Goal: Transaction & Acquisition: Purchase product/service

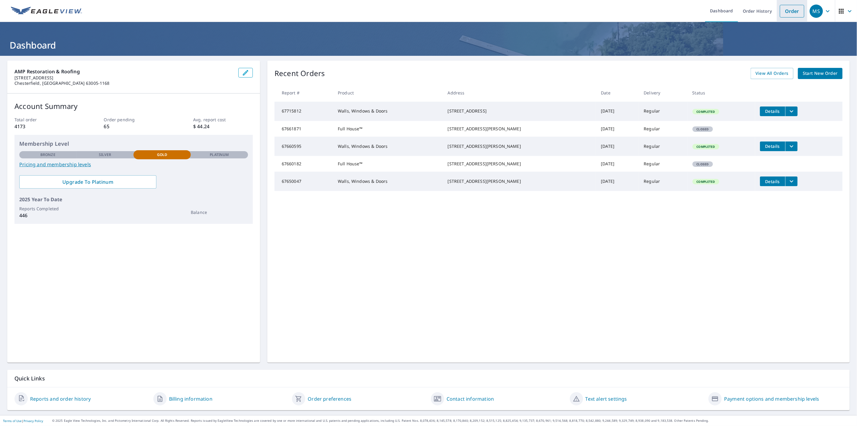
click at [782, 8] on link "Order" at bounding box center [792, 11] width 24 height 13
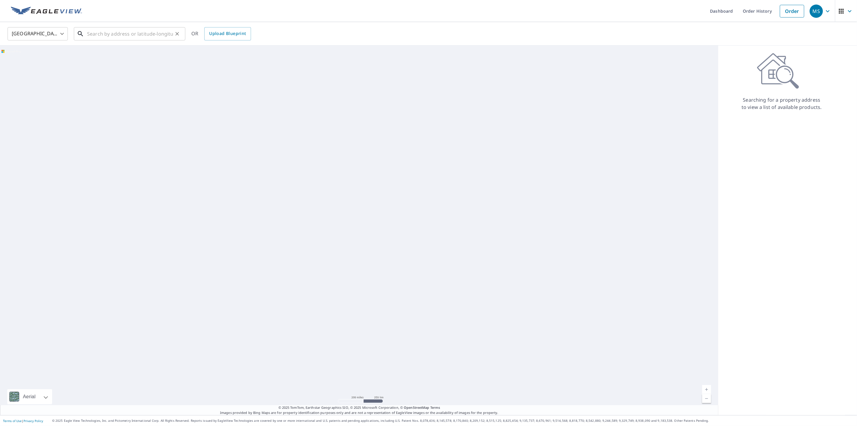
click at [146, 36] on input "text" at bounding box center [130, 33] width 86 height 17
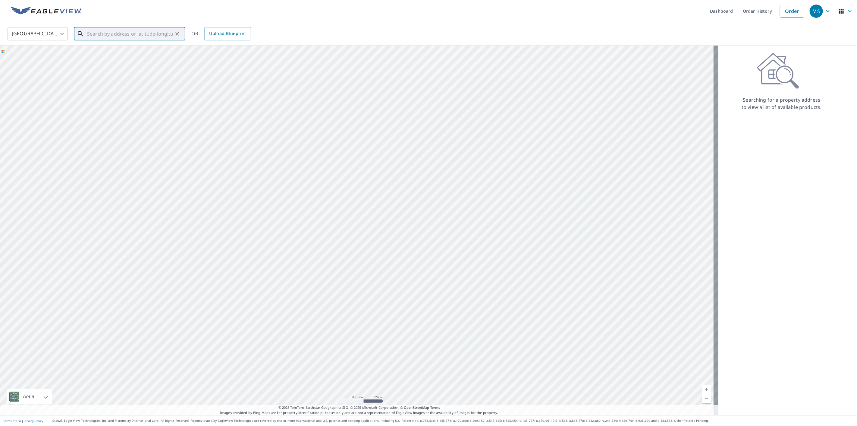
paste input "801 Glencorse Dr Saint Charles, MO 63304"
click at [124, 50] on span "801 Glencorse Dr" at bounding box center [133, 51] width 95 height 7
type input "801 Glencorse Dr Saint Charles, MO 63304"
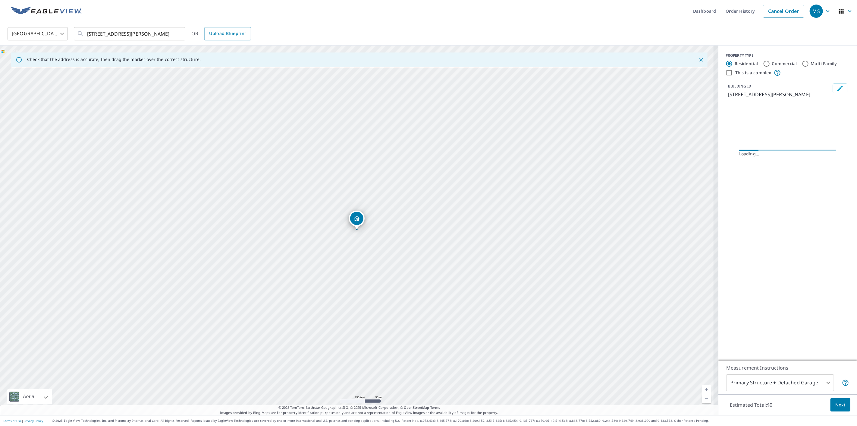
scroll to position [0, 0]
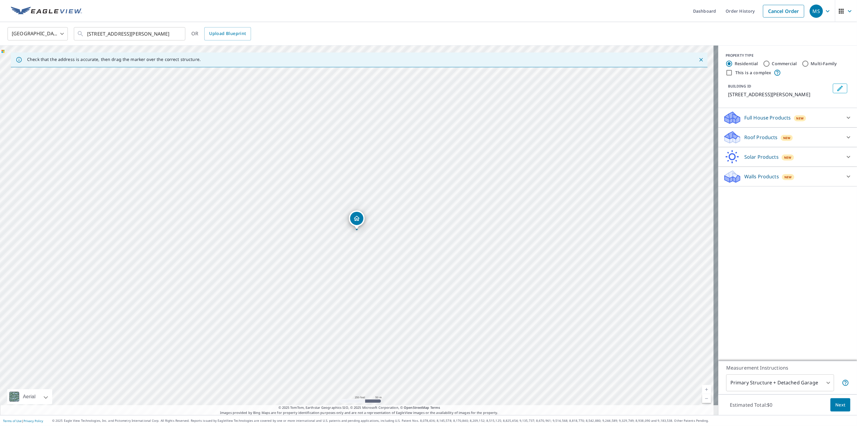
click at [754, 134] on p "Roof Products" at bounding box center [761, 137] width 33 height 7
click at [766, 117] on p "Full House Products" at bounding box center [768, 117] width 47 height 7
click at [751, 224] on p "Solar Products" at bounding box center [762, 224] width 34 height 7
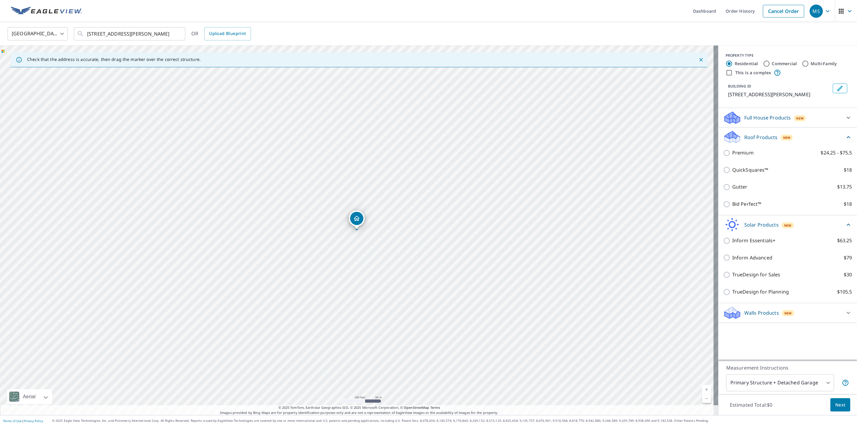
click at [750, 315] on div "Walls Products New" at bounding box center [783, 312] width 118 height 14
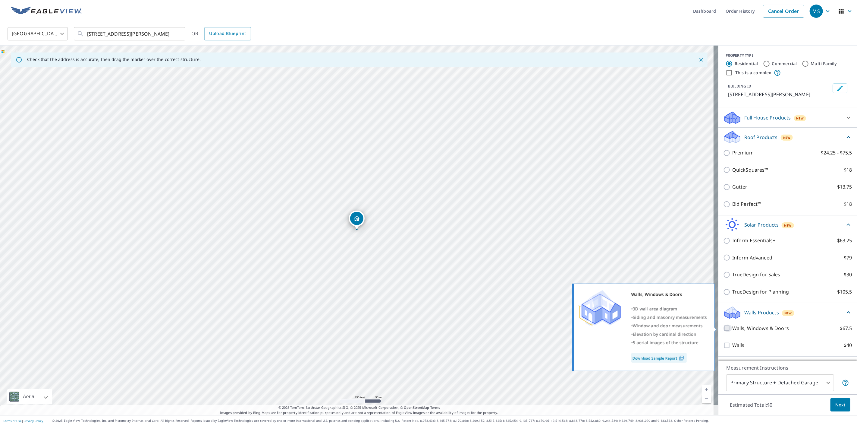
click at [724, 326] on input "Walls, Windows & Doors $67.5" at bounding box center [728, 327] width 9 height 7
checkbox input "true"
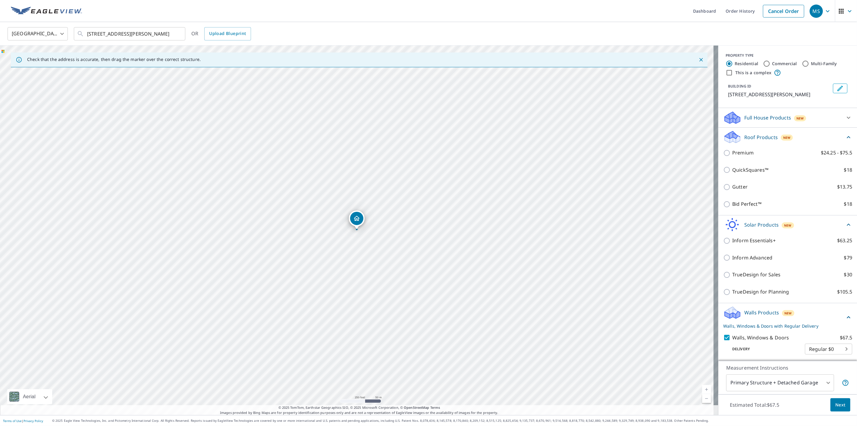
click at [840, 405] on span "Next" at bounding box center [841, 405] width 10 height 8
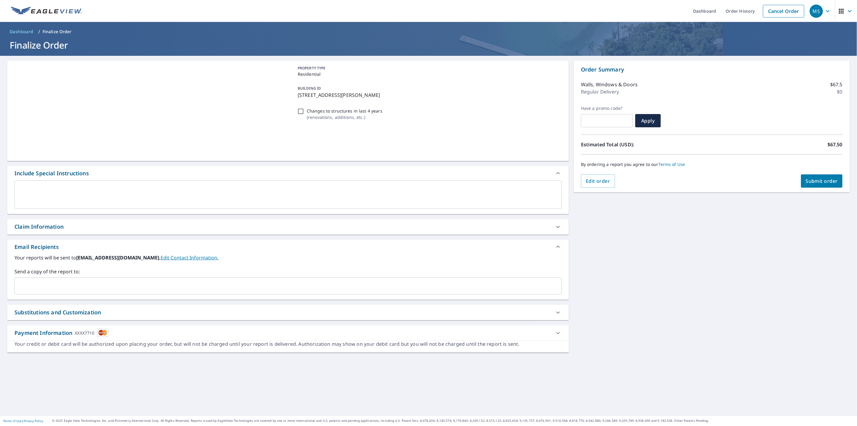
drag, startPoint x: 273, startPoint y: 302, endPoint x: 291, endPoint y: 296, distance: 18.6
click at [279, 300] on div "**********" at bounding box center [288, 235] width 562 height 349
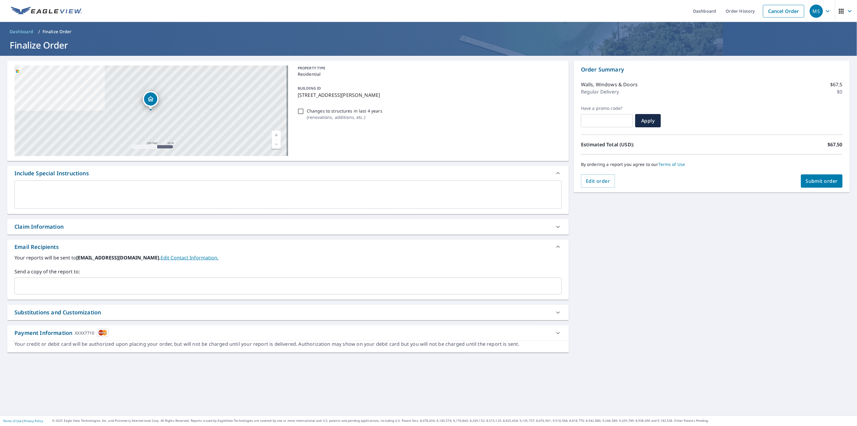
click at [302, 290] on input "text" at bounding box center [283, 285] width 533 height 11
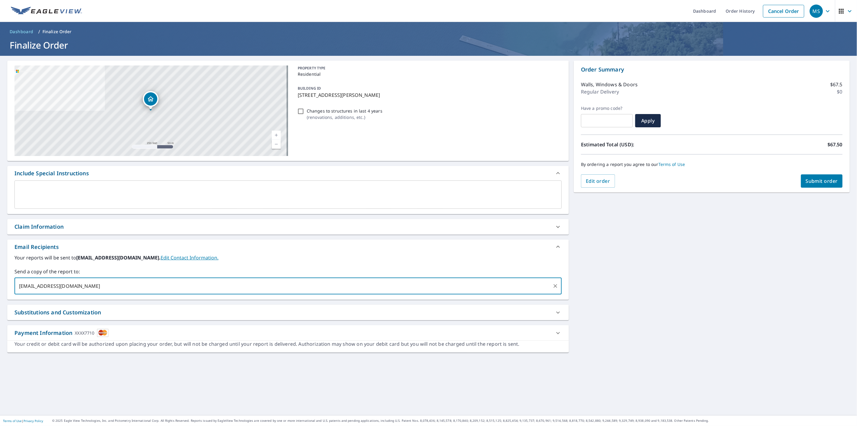
type input "[EMAIL_ADDRESS][DOMAIN_NAME]"
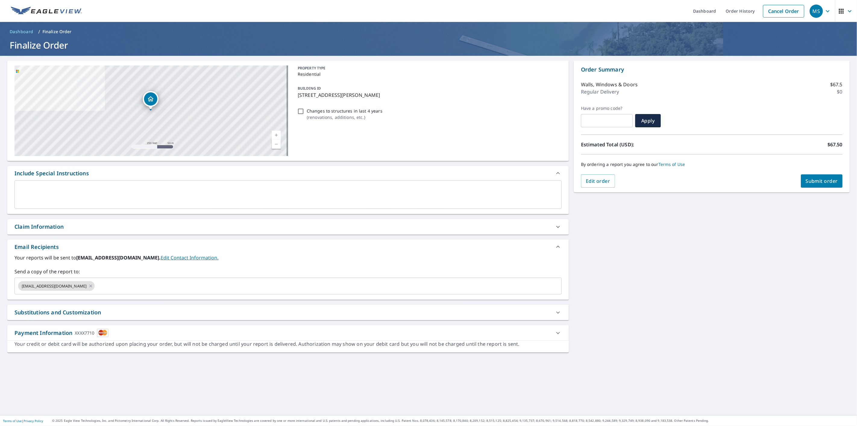
drag, startPoint x: 821, startPoint y: 172, endPoint x: 820, endPoint y: 176, distance: 3.8
click at [821, 172] on div "By ordering a report you agree to our Terms of Use" at bounding box center [712, 164] width 262 height 20
click at [818, 178] on button "Submit order" at bounding box center [822, 180] width 42 height 13
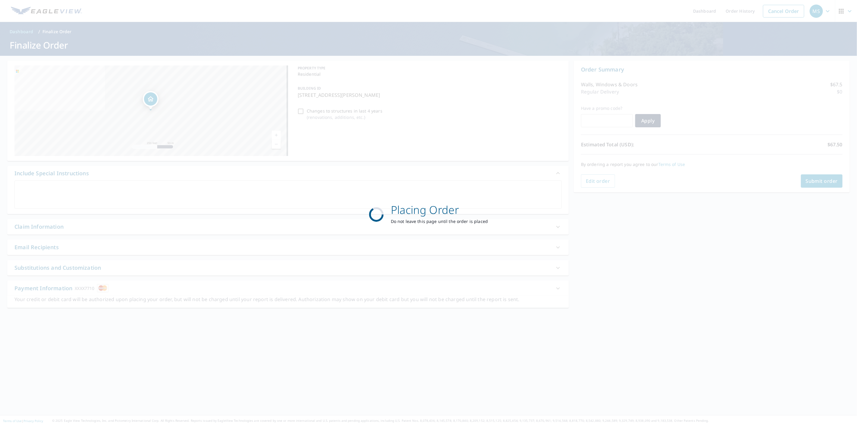
checkbox input "true"
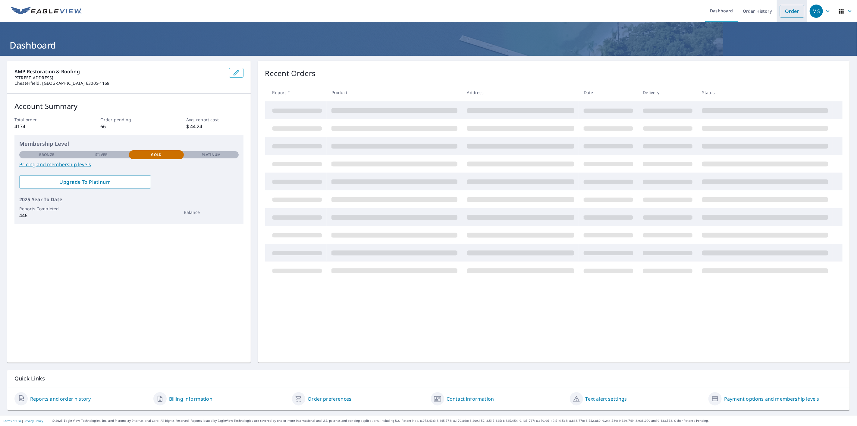
click at [788, 10] on link "Order" at bounding box center [792, 11] width 24 height 13
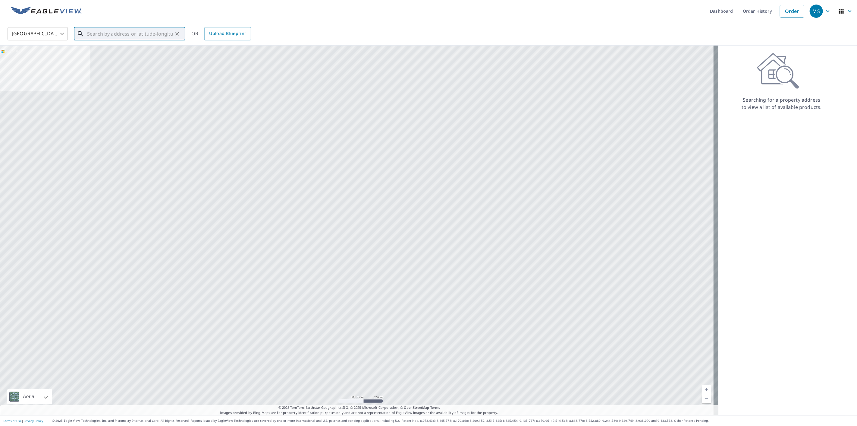
click at [115, 35] on input "text" at bounding box center [130, 33] width 86 height 17
paste input "[STREET_ADDRESS]"
click at [125, 53] on span "102 Olympia Dr" at bounding box center [133, 51] width 95 height 7
type input "[STREET_ADDRESS]"
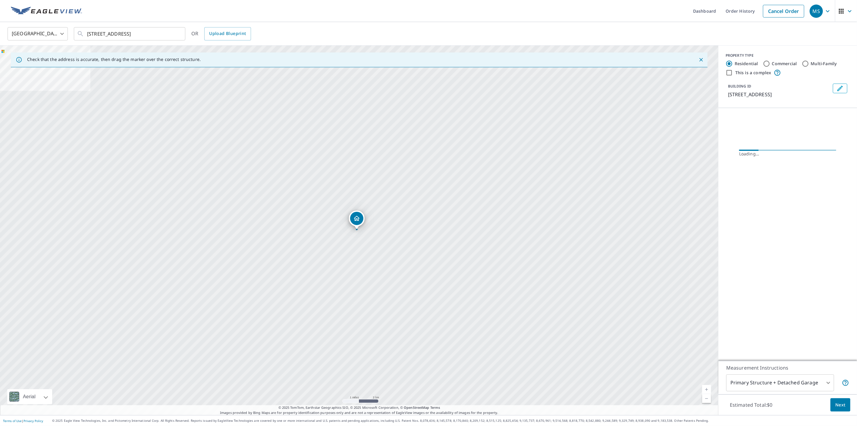
scroll to position [0, 0]
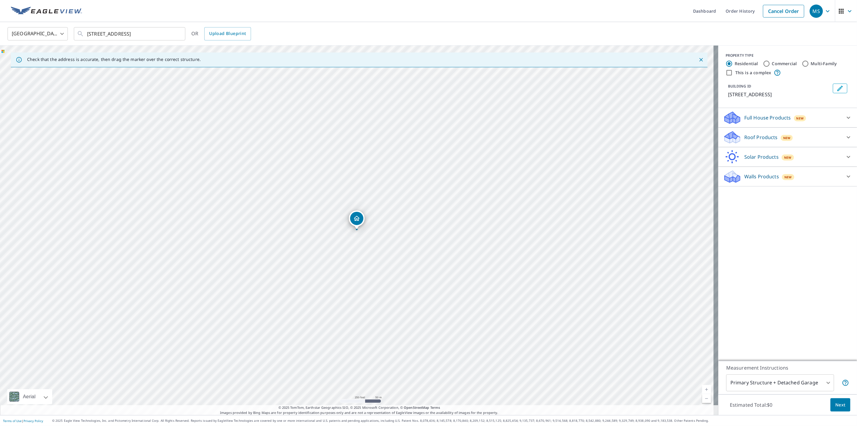
click at [750, 177] on p "Walls Products" at bounding box center [762, 176] width 35 height 7
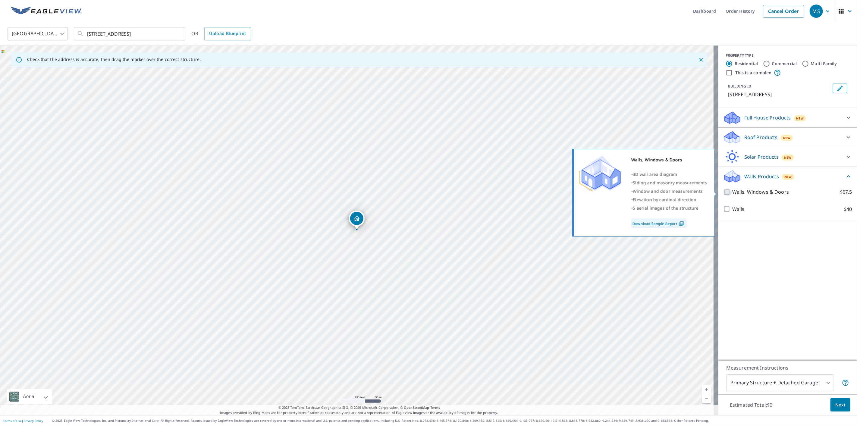
click at [724, 192] on input "Walls, Windows & Doors $67.5" at bounding box center [728, 191] width 9 height 7
checkbox input "true"
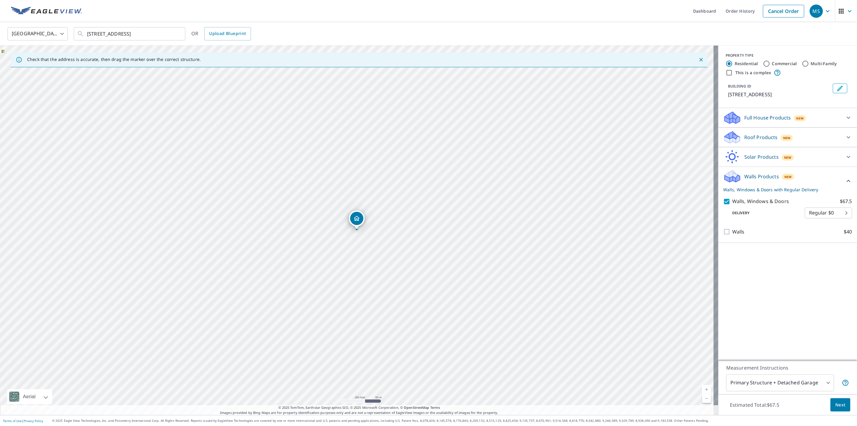
click at [836, 406] on span "Next" at bounding box center [841, 405] width 10 height 8
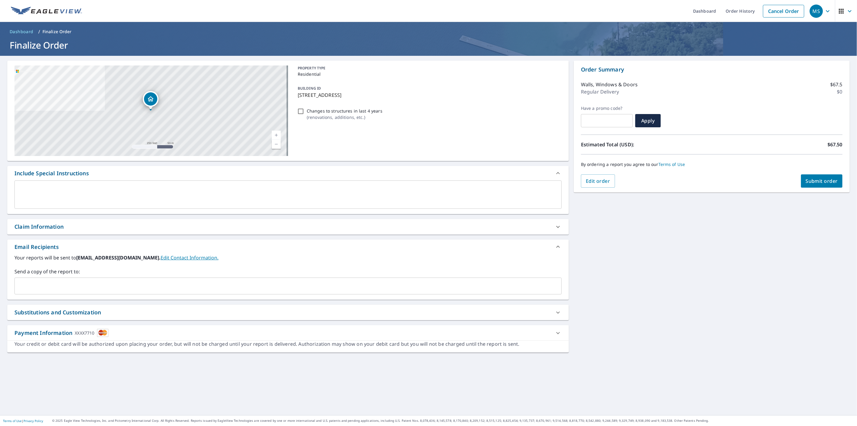
click at [325, 291] on input "text" at bounding box center [283, 285] width 533 height 11
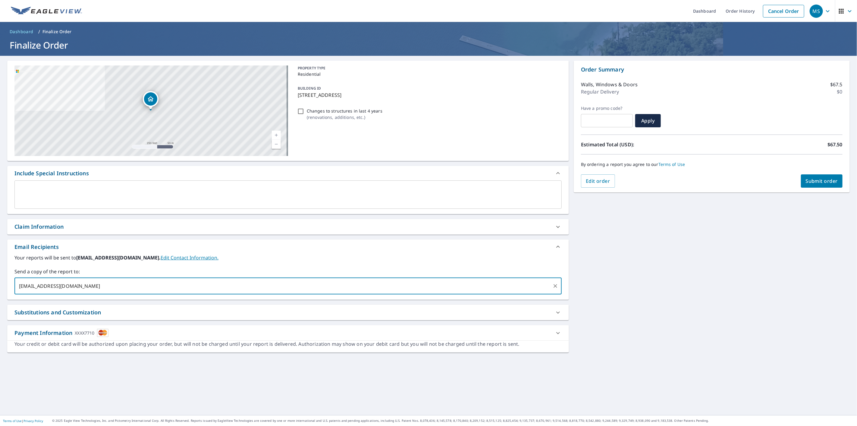
type input "[EMAIL_ADDRESS][DOMAIN_NAME]"
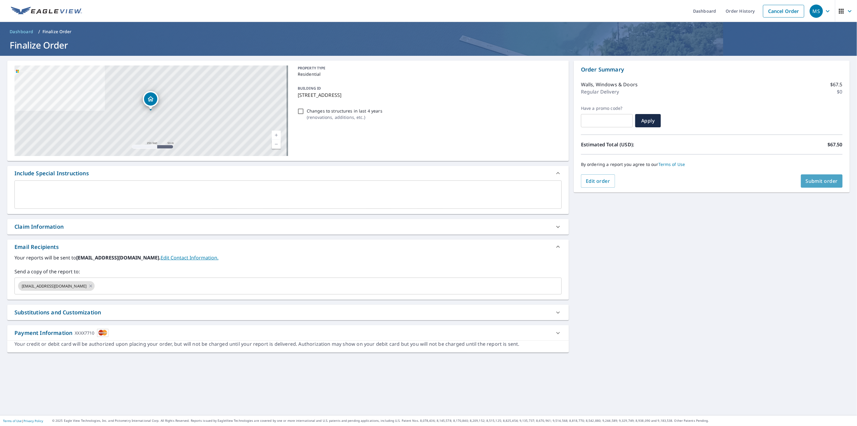
click at [823, 174] on button "Submit order" at bounding box center [822, 180] width 42 height 13
checkbox input "true"
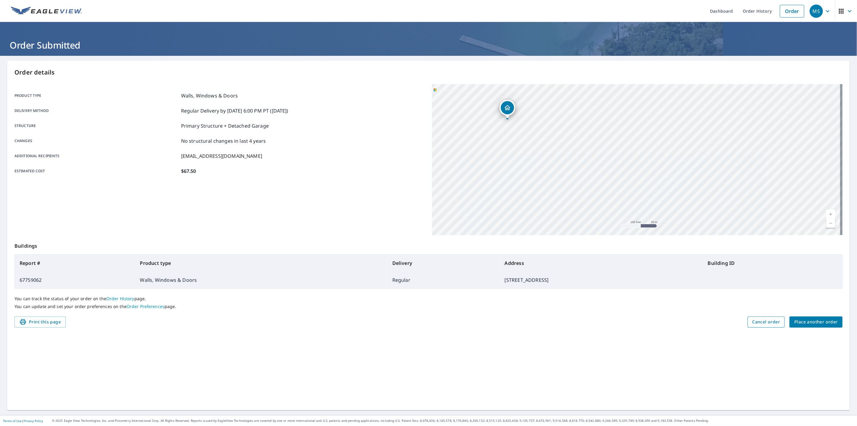
click at [755, 318] on span "Cancel order" at bounding box center [767, 322] width 28 height 8
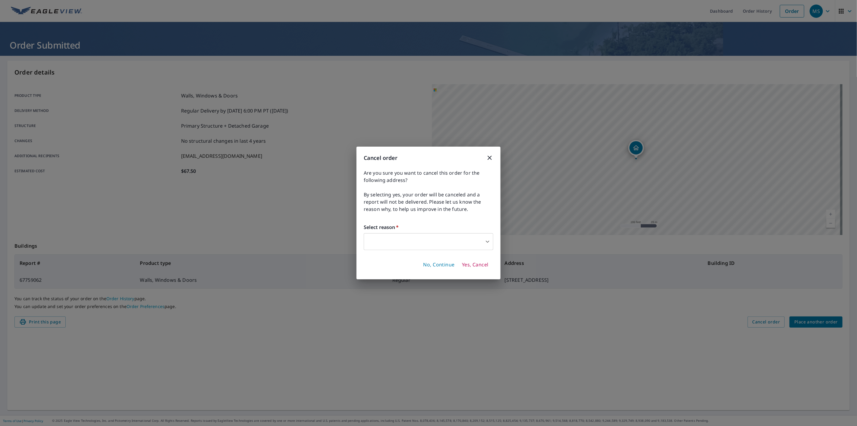
click at [471, 247] on body "MS MS Dashboard Order History Order MS Order Submitted Order details Product ty…" at bounding box center [428, 213] width 857 height 426
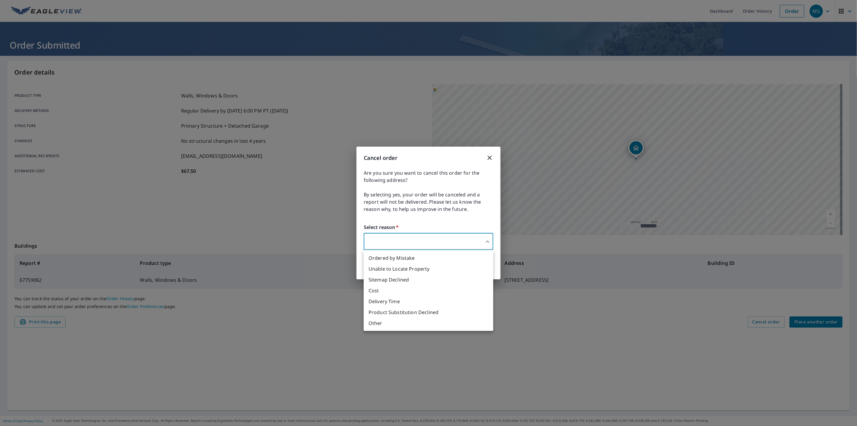
click at [408, 254] on li "Ordered by Mistake" at bounding box center [429, 257] width 130 height 11
type input "30"
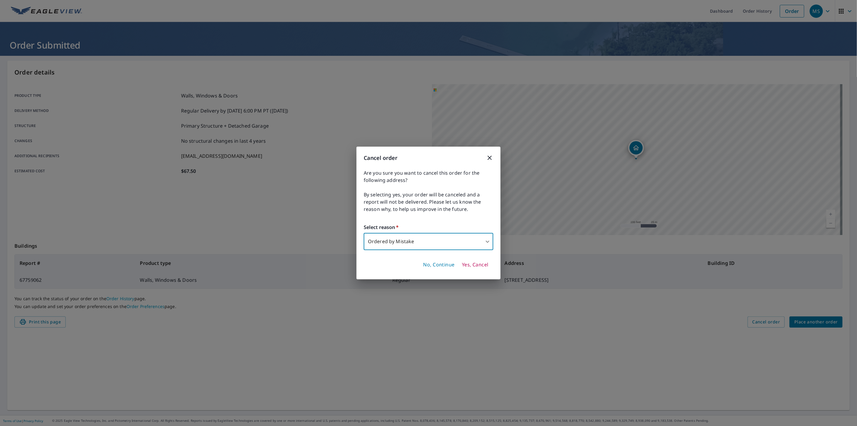
click at [447, 265] on span "No, Continue" at bounding box center [439, 264] width 32 height 7
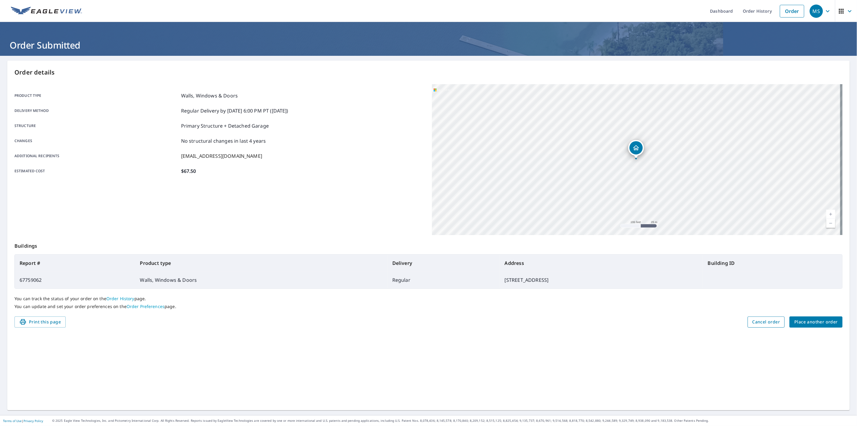
click at [757, 318] on span "Cancel order" at bounding box center [767, 322] width 28 height 8
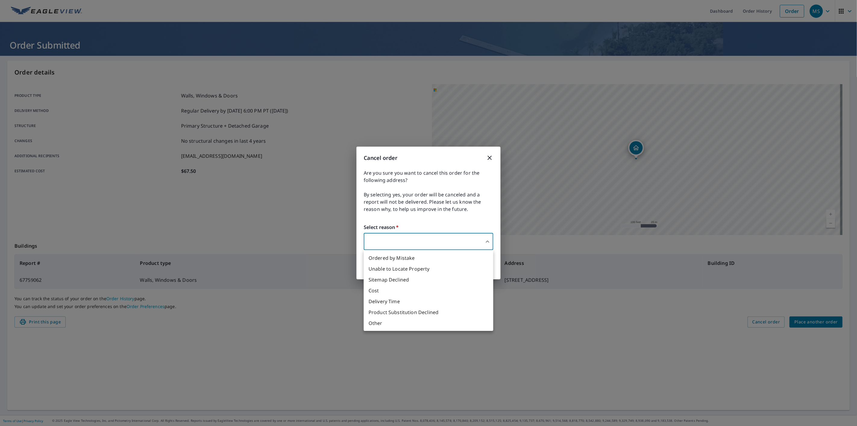
click at [481, 242] on body "MS MS Dashboard Order History Order MS Order Submitted Order details Product ty…" at bounding box center [428, 213] width 857 height 426
click at [408, 261] on li "Ordered by Mistake" at bounding box center [429, 257] width 130 height 11
type input "30"
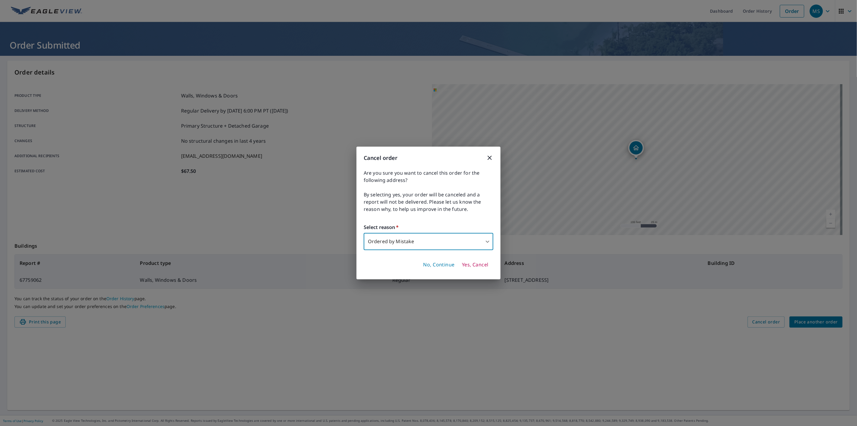
click at [483, 264] on span "Yes, Cancel" at bounding box center [475, 264] width 27 height 7
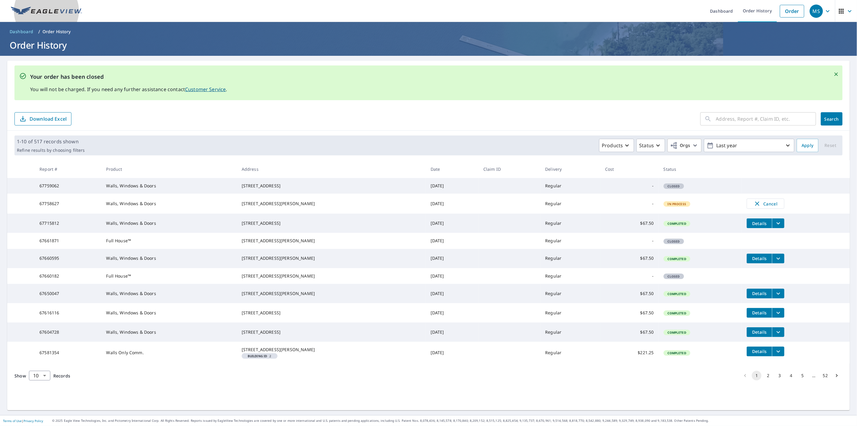
click at [56, 7] on img at bounding box center [46, 11] width 71 height 9
